Goal: Task Accomplishment & Management: Manage account settings

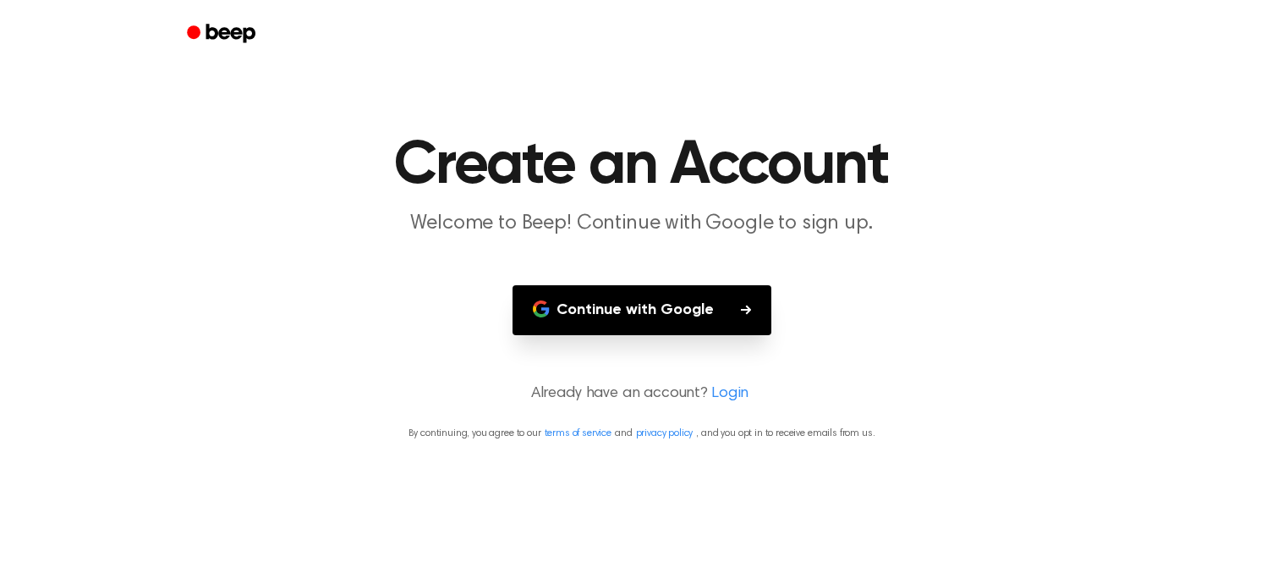
click at [747, 311] on icon "button" at bounding box center [746, 310] width 10 height 10
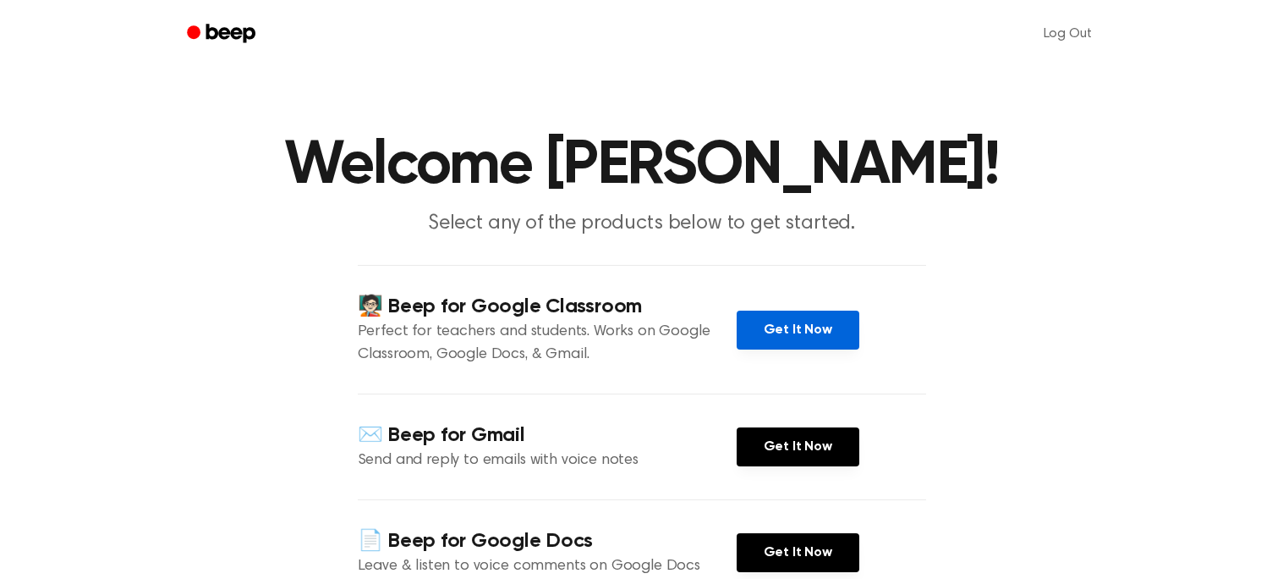
click at [768, 318] on link "Get It Now" at bounding box center [798, 330] width 123 height 39
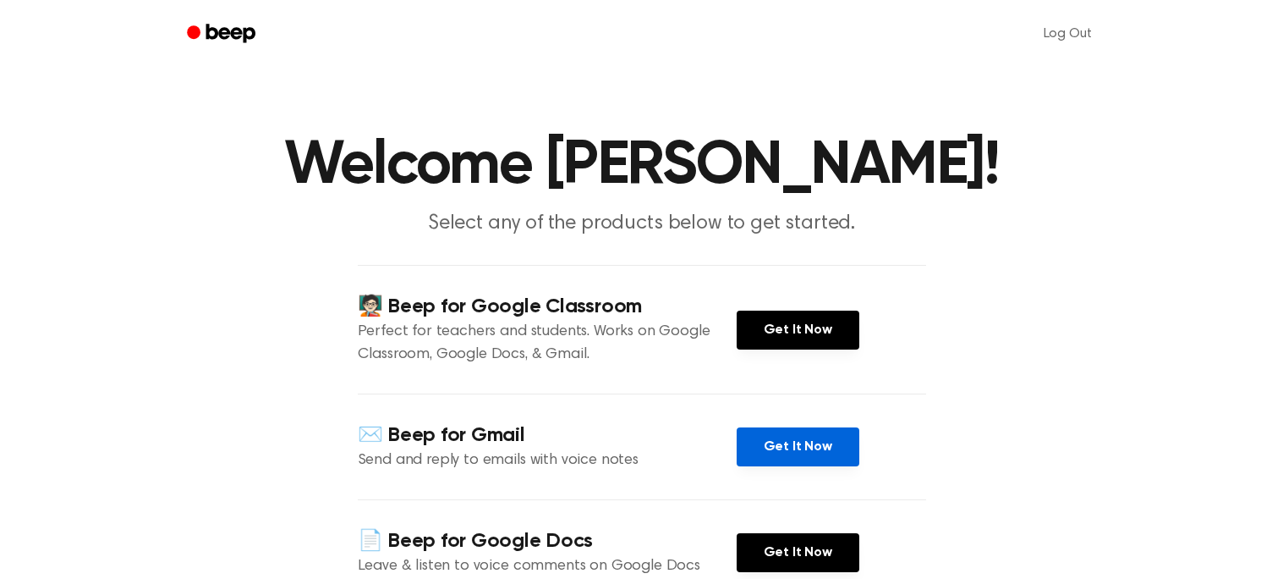
click at [800, 454] on link "Get It Now" at bounding box center [798, 446] width 123 height 39
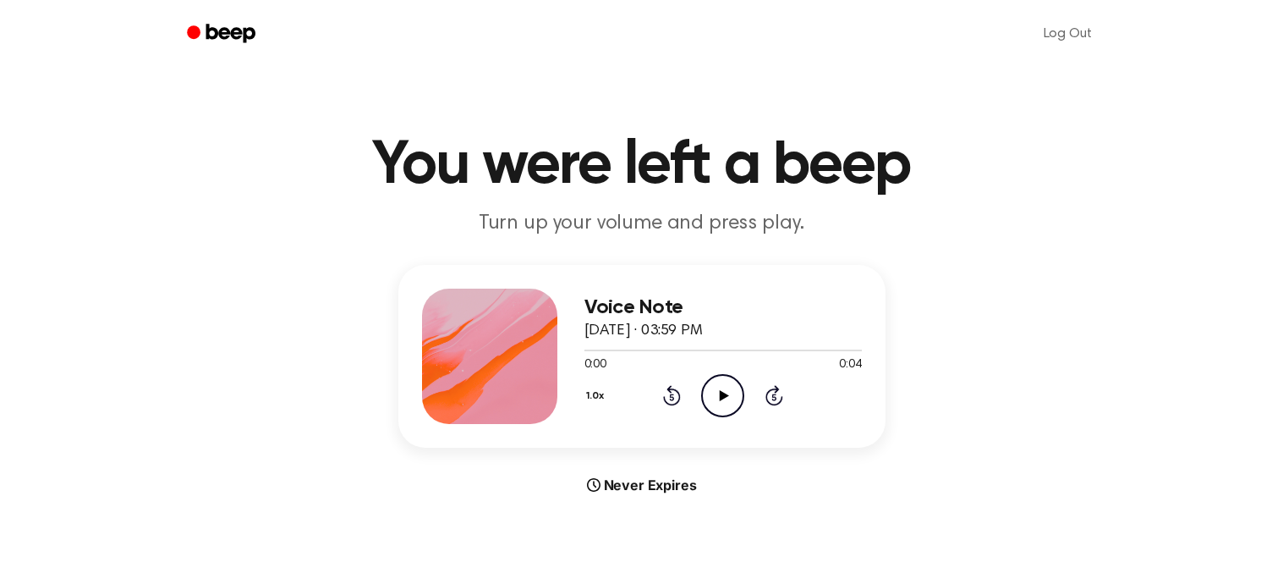
click at [712, 401] on icon "Play Audio" at bounding box center [722, 395] width 43 height 43
click at [1068, 30] on link "Log Out" at bounding box center [1068, 34] width 82 height 41
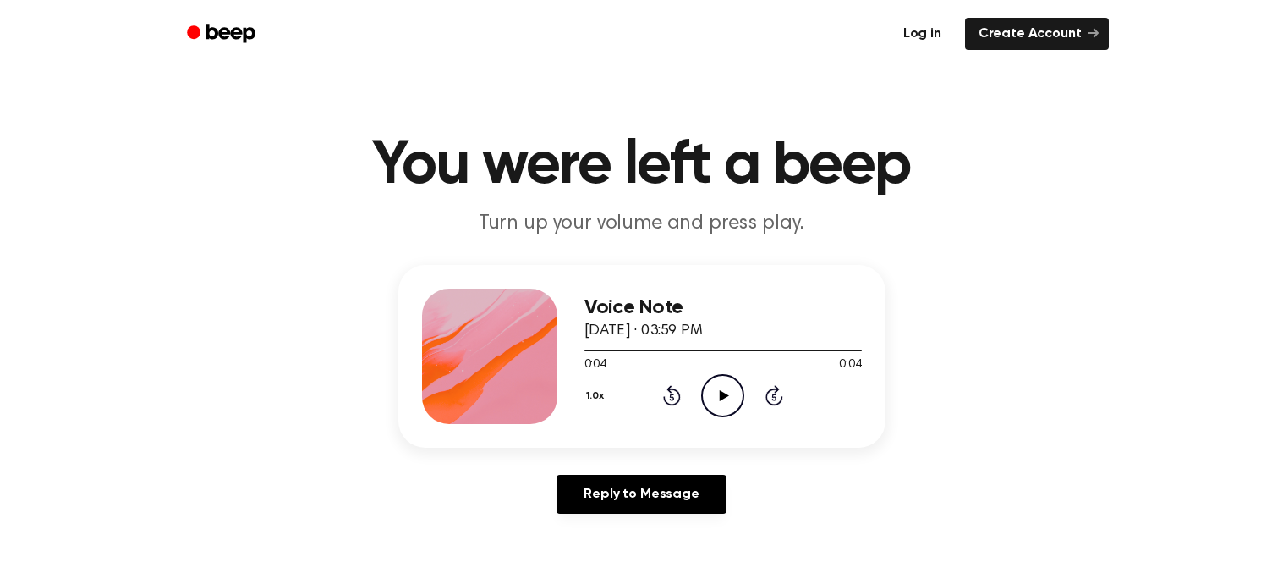
click at [948, 39] on link "Log in" at bounding box center [922, 34] width 65 height 32
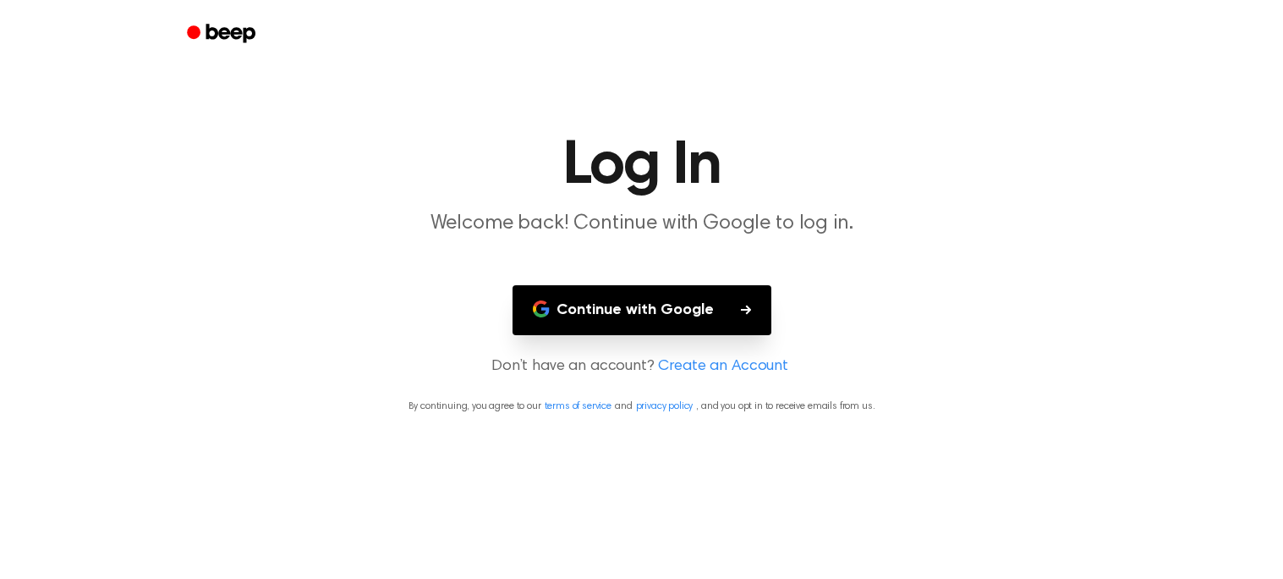
click at [672, 328] on button "Continue with Google" at bounding box center [642, 310] width 259 height 50
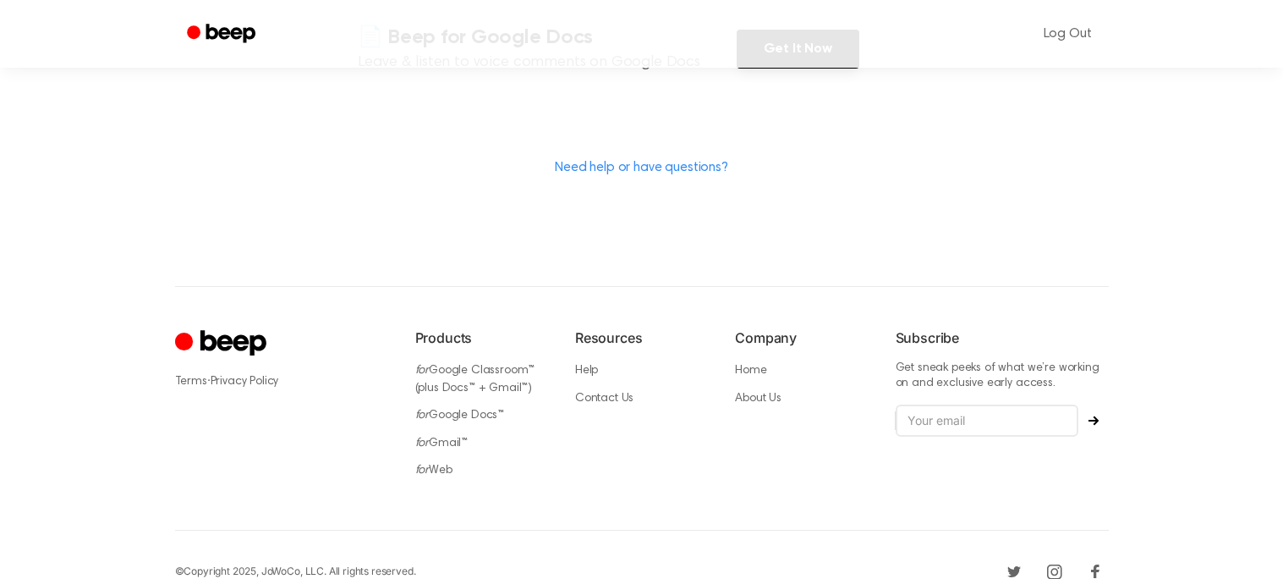
scroll to position [532, 0]
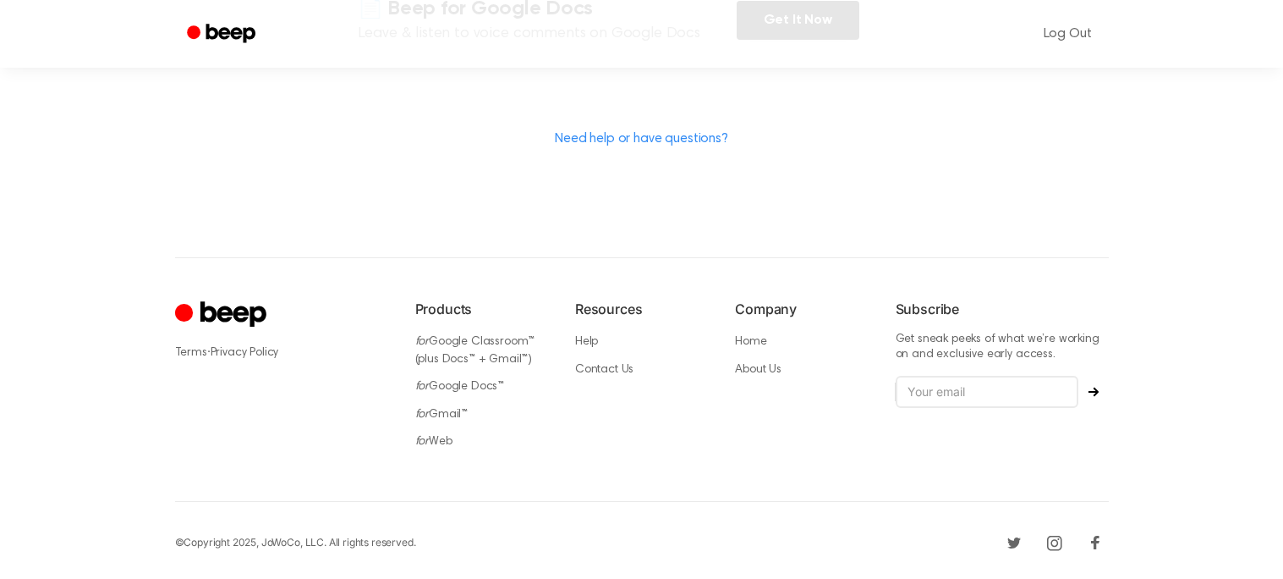
click at [642, 140] on link "Need help or have questions?" at bounding box center [641, 139] width 173 height 14
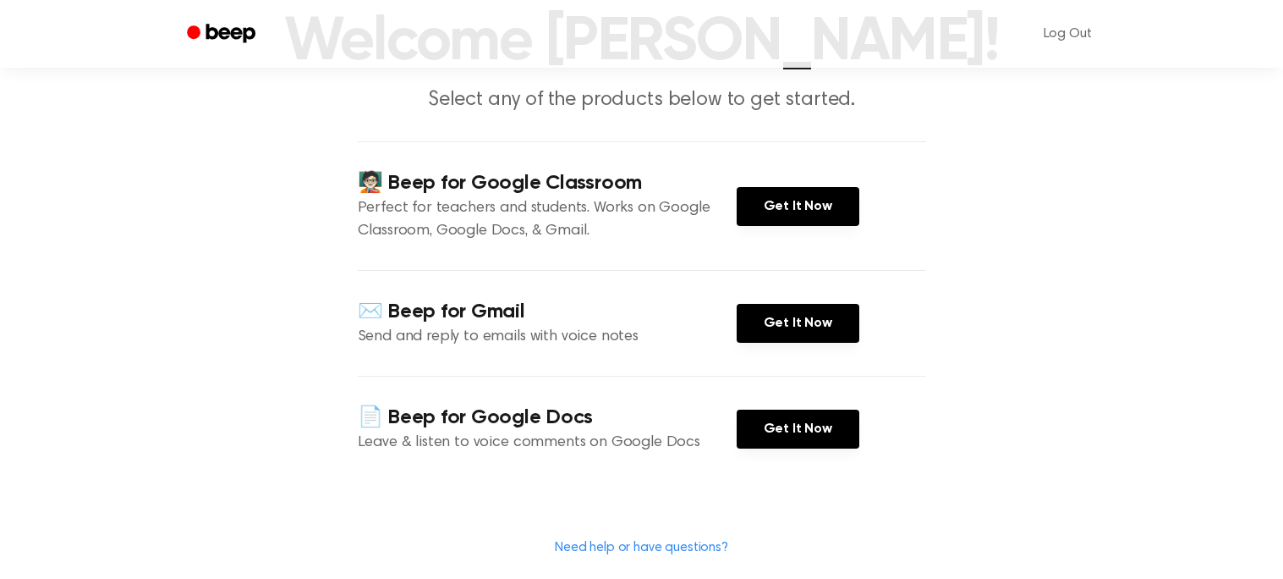
scroll to position [112, 0]
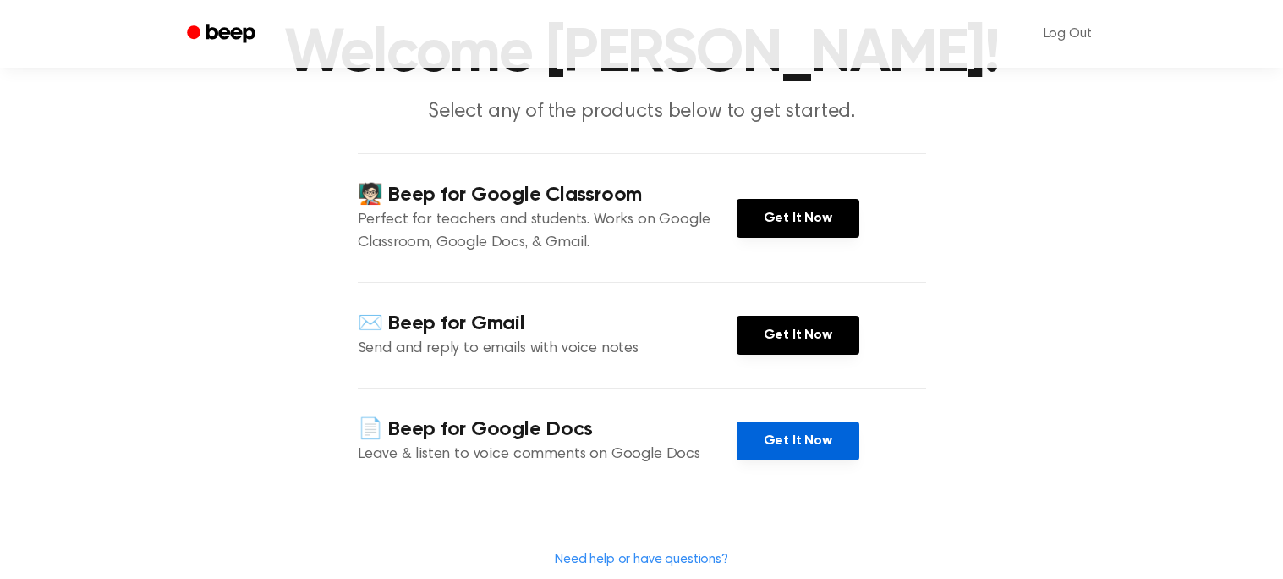
click at [814, 439] on link "Get It Now" at bounding box center [798, 440] width 123 height 39
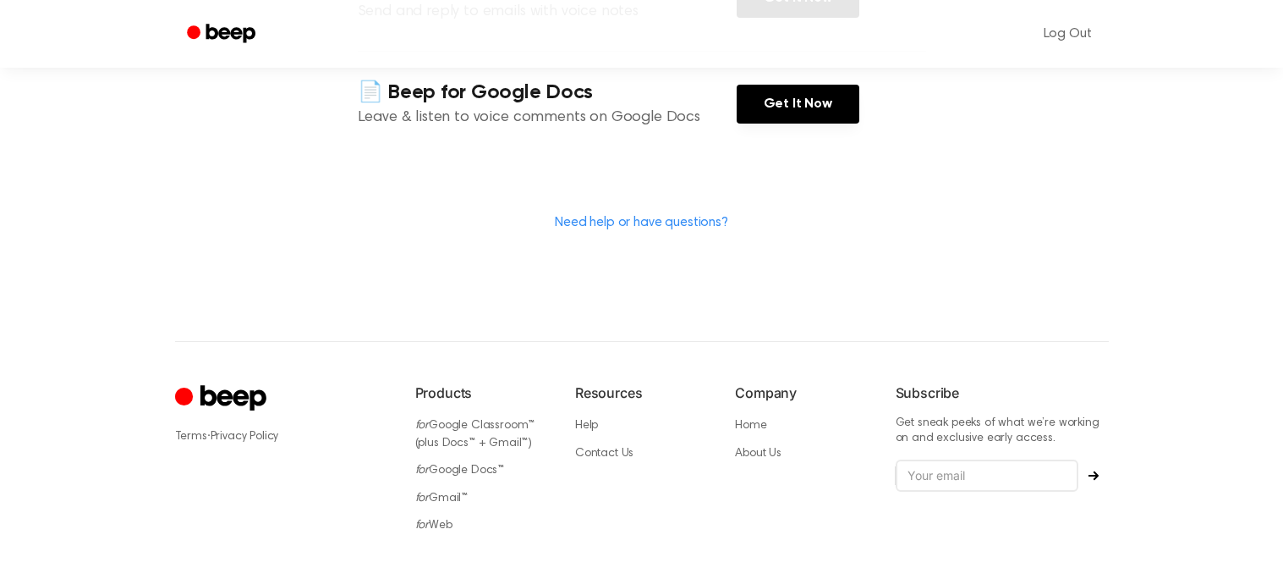
scroll to position [0, 0]
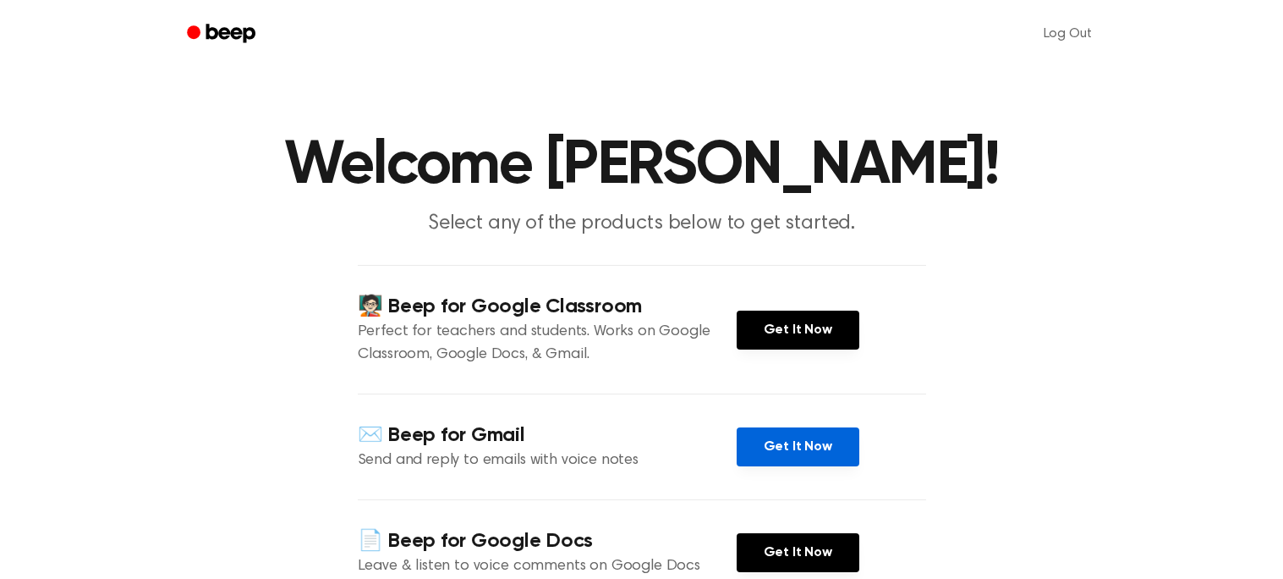
click at [793, 452] on link "Get It Now" at bounding box center [798, 446] width 123 height 39
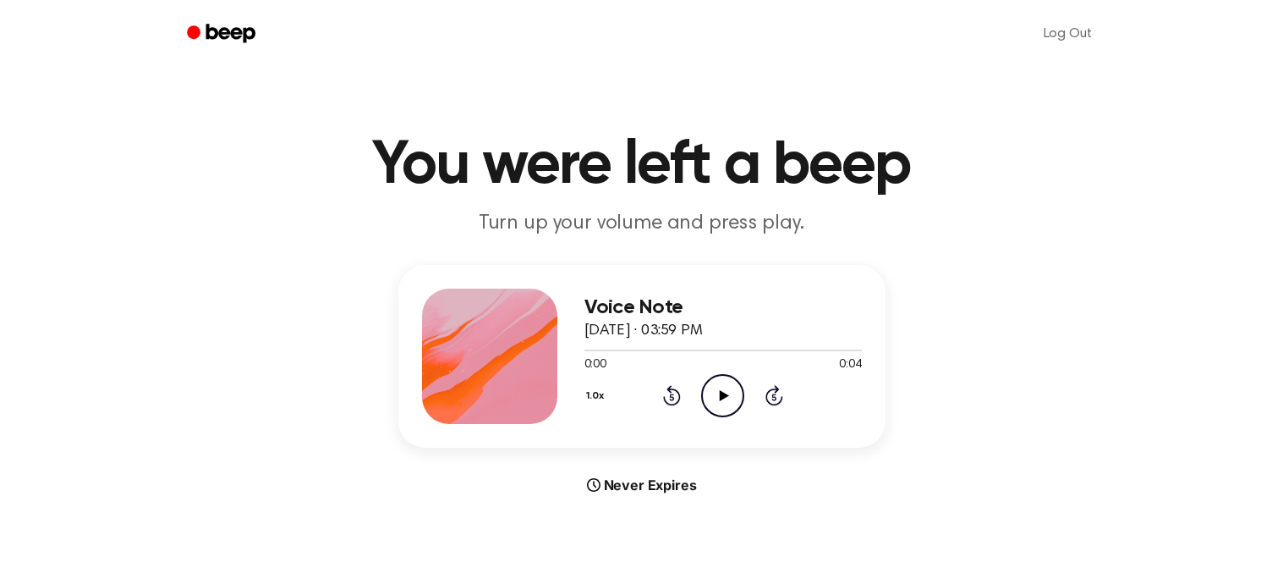
click at [734, 400] on icon "Play Audio" at bounding box center [722, 395] width 43 height 43
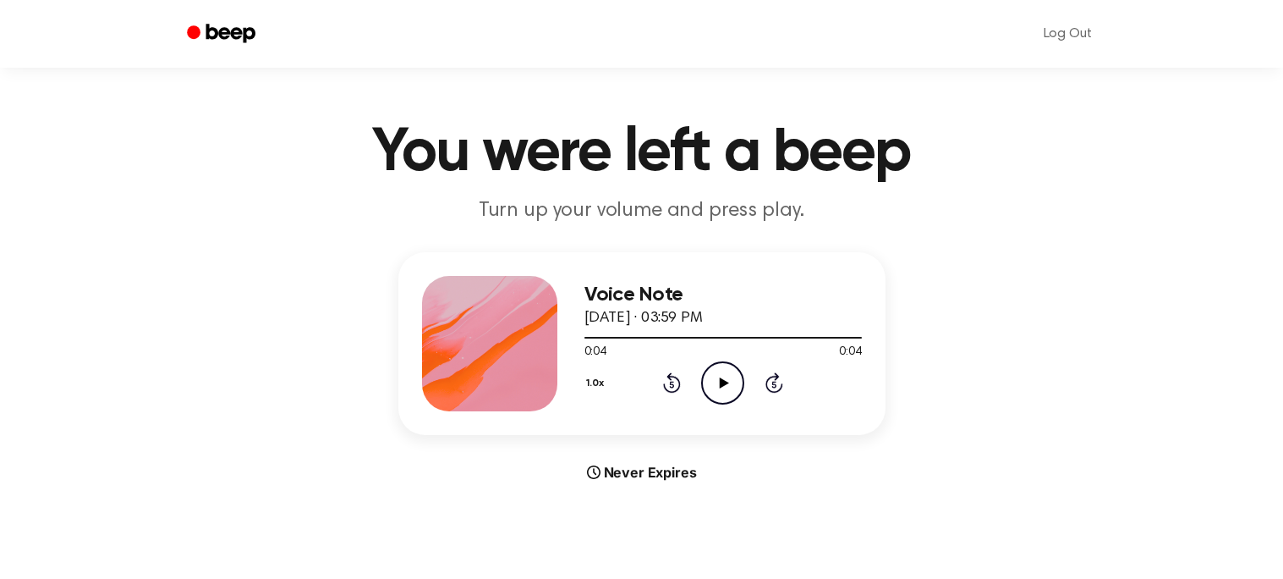
scroll to position [14, 0]
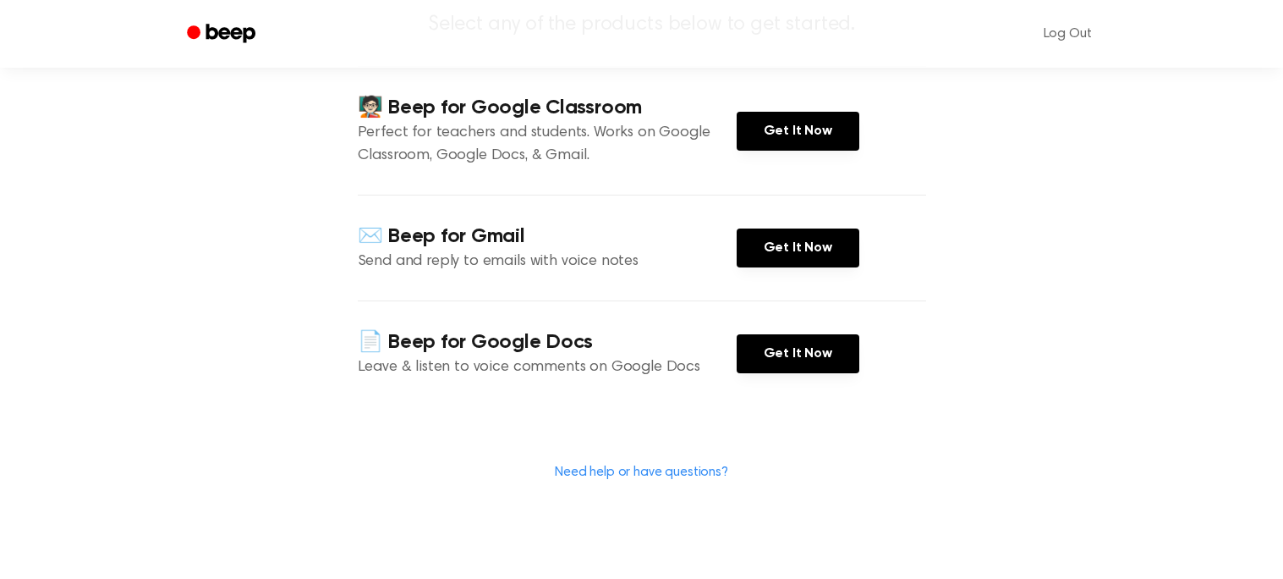
scroll to position [202, 0]
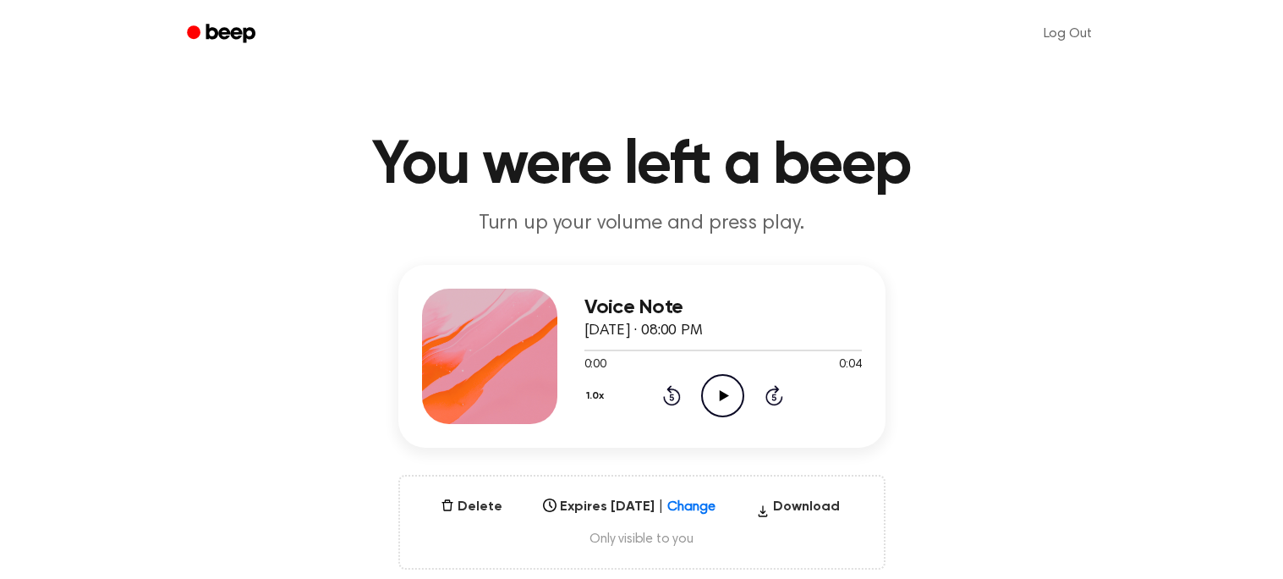
click at [709, 384] on icon "Play Audio" at bounding box center [722, 395] width 43 height 43
click at [475, 486] on div "Delete Expires Sep 3, 2026 | Change Select... Download Only visible to you" at bounding box center [641, 522] width 487 height 95
click at [481, 497] on button "Delete" at bounding box center [471, 507] width 75 height 20
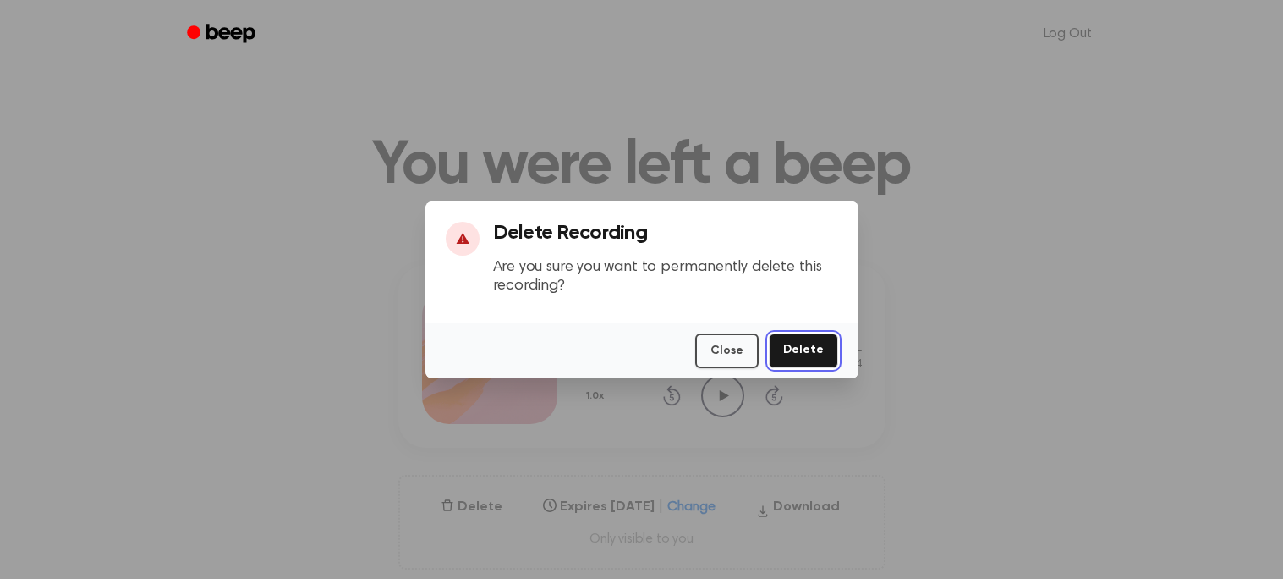
click at [813, 353] on button "Delete" at bounding box center [803, 350] width 69 height 35
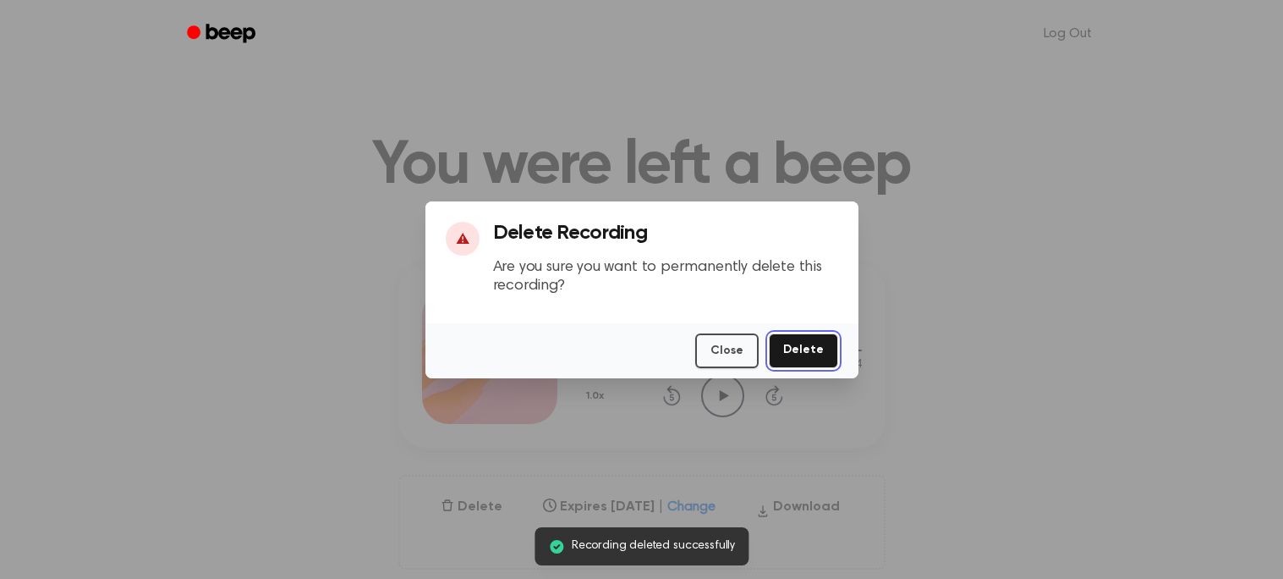
click at [805, 349] on button "Delete" at bounding box center [803, 350] width 69 height 35
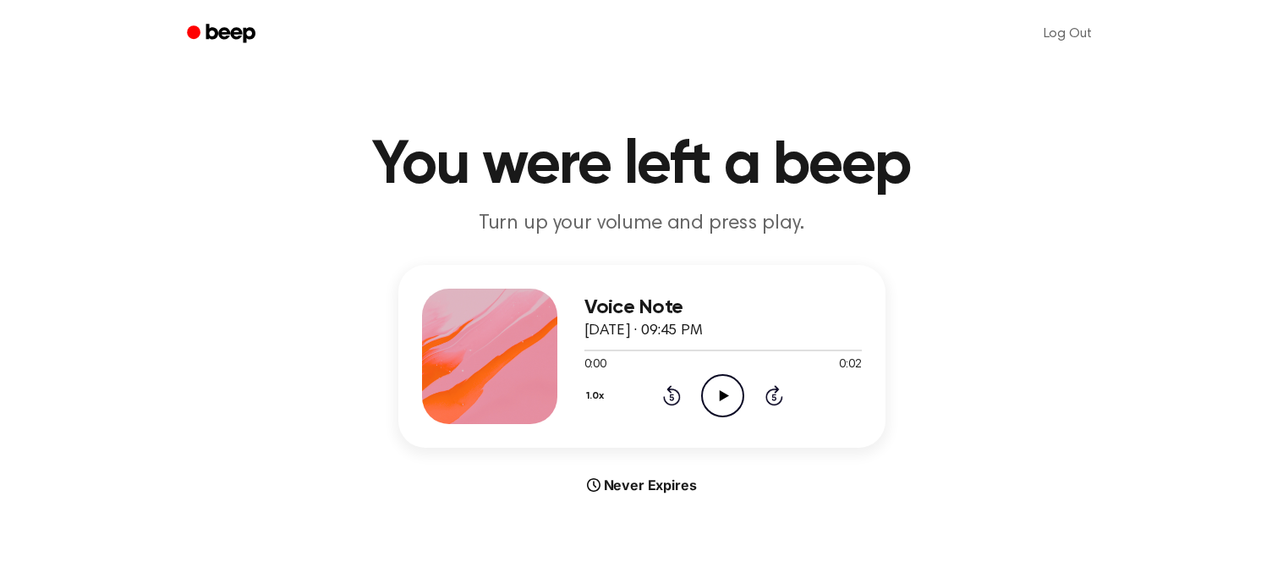
click at [717, 414] on circle at bounding box center [722, 395] width 41 height 41
